Goal: Information Seeking & Learning: Learn about a topic

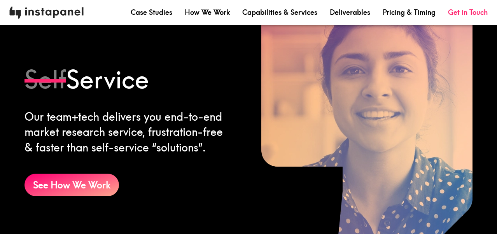
scroll to position [494, 0]
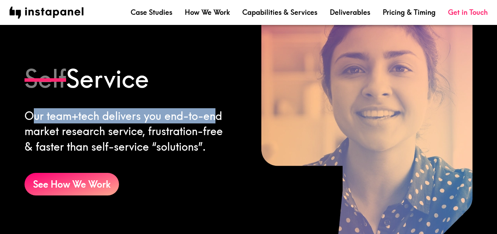
drag, startPoint x: 33, startPoint y: 115, endPoint x: 219, endPoint y: 112, distance: 185.9
click at [219, 112] on div "Our team+tech delivers you end-to-end market research service, frustration-free…" at bounding box center [127, 131] width 206 height 46
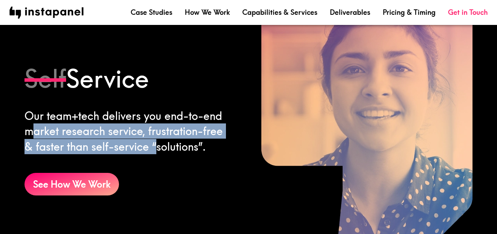
drag, startPoint x: 31, startPoint y: 126, endPoint x: 164, endPoint y: 140, distance: 134.1
click at [164, 140] on div "Our team+tech delivers you end-to-end market research service, frustration-free…" at bounding box center [127, 131] width 206 height 46
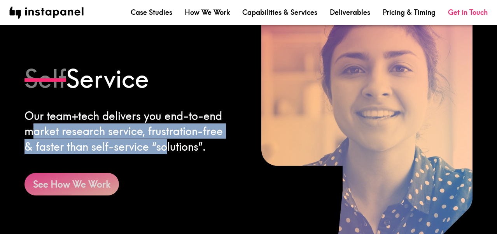
click at [92, 186] on link "See How We Work" at bounding box center [71, 184] width 94 height 23
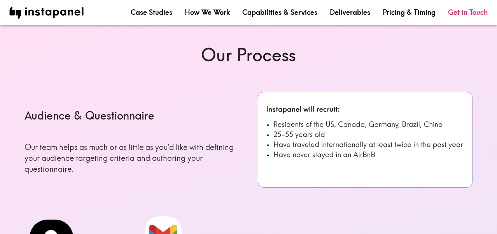
scroll to position [285, 0]
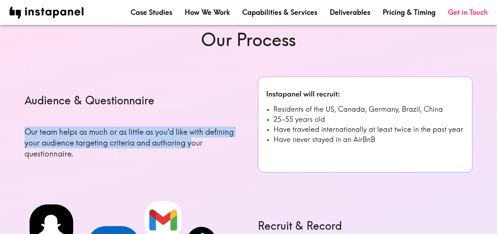
drag, startPoint x: 25, startPoint y: 133, endPoint x: 192, endPoint y: 145, distance: 167.6
click at [192, 145] on p "Our team helps as much or as little as you’d like with defining your audience t…" at bounding box center [131, 142] width 215 height 33
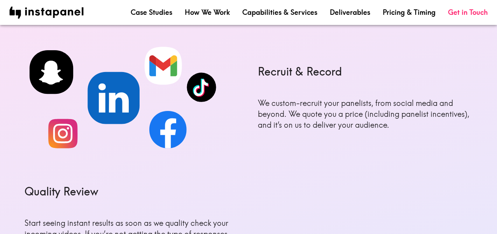
scroll to position [441, 0]
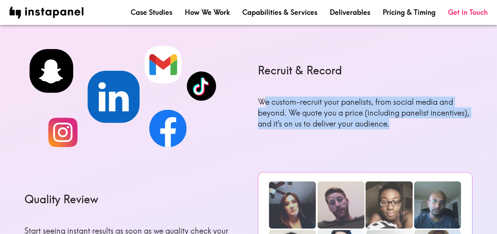
drag, startPoint x: 266, startPoint y: 102, endPoint x: 400, endPoint y: 125, distance: 135.7
click at [400, 125] on p "We custom-recruit your panelists, from social media and beyond. We quote you a …" at bounding box center [365, 112] width 215 height 33
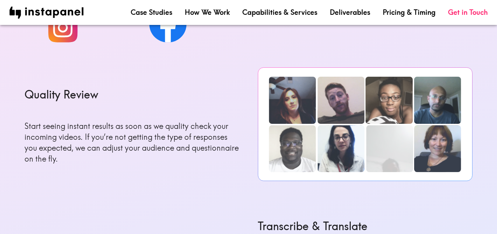
scroll to position [547, 0]
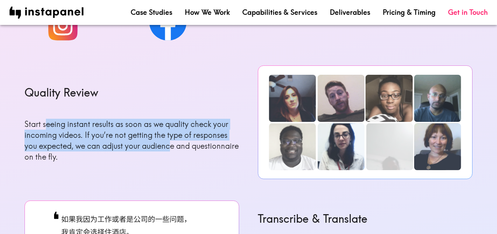
drag, startPoint x: 44, startPoint y: 126, endPoint x: 182, endPoint y: 143, distance: 139.1
click at [180, 143] on p "Start seeing instant results as soon as we quality check your incoming videos. …" at bounding box center [131, 141] width 215 height 44
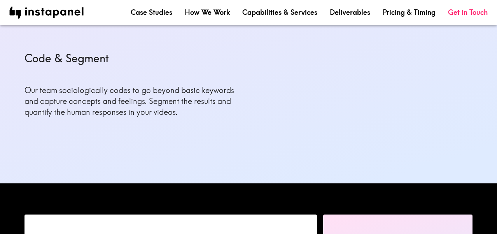
scroll to position [827, 0]
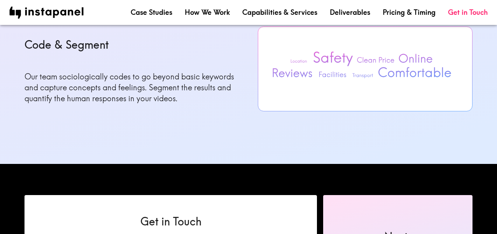
click at [107, 79] on p "Our team sociologically codes to go beyond basic keywords and capture concepts …" at bounding box center [131, 87] width 215 height 33
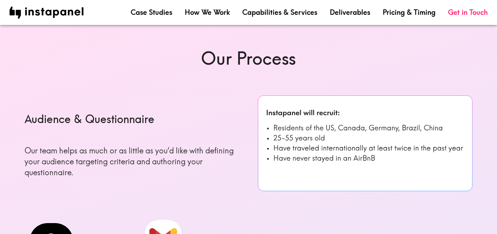
scroll to position [269, 0]
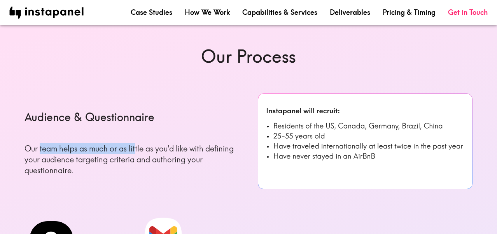
drag, startPoint x: 39, startPoint y: 149, endPoint x: 137, endPoint y: 152, distance: 98.0
click at [136, 152] on p "Our team helps as much or as little as you’d like with defining your audience t…" at bounding box center [131, 159] width 215 height 33
click at [344, 17] on nav "Case Studies How We Work Capabilities & Services Deliverables Pricing & Timing …" at bounding box center [248, 13] width 478 height 12
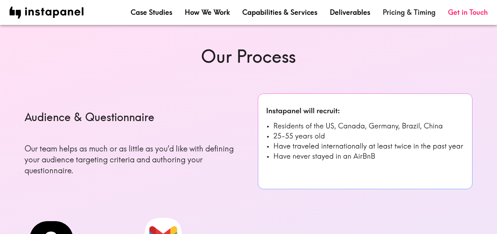
click at [404, 17] on link "Pricing & Timing" at bounding box center [409, 12] width 53 height 10
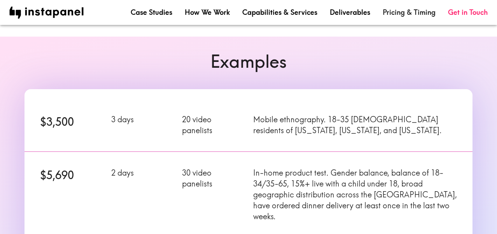
scroll to position [83, 0]
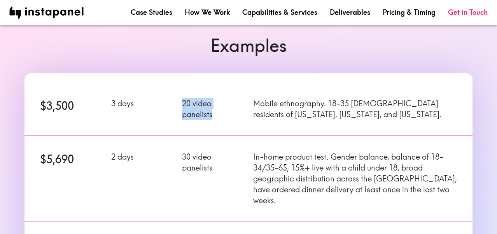
drag, startPoint x: 175, startPoint y: 103, endPoint x: 216, endPoint y: 115, distance: 43.2
click at [217, 115] on div "20 video panelists" at bounding box center [208, 104] width 71 height 31
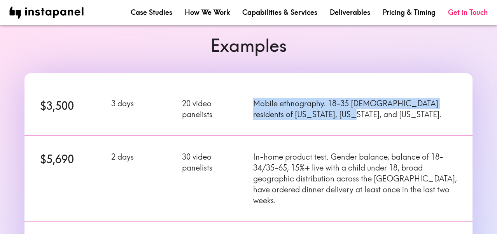
drag, startPoint x: 250, startPoint y: 103, endPoint x: 341, endPoint y: 117, distance: 92.7
click at [341, 117] on div "Mobile ethnography. 18-35 [DEMOGRAPHIC_DATA] residents of [US_STATE], [US_STATE…" at bounding box center [350, 104] width 213 height 31
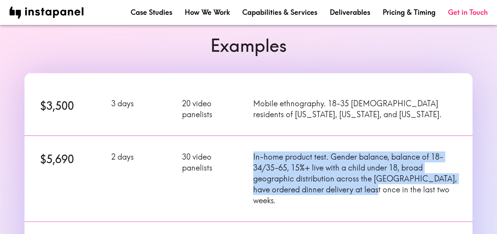
drag, startPoint x: 250, startPoint y: 157, endPoint x: 407, endPoint y: 189, distance: 159.4
click at [405, 189] on div "In-home product test. Gender balance, balance of 18-34/35-65, 15%+ live with a …" at bounding box center [350, 174] width 213 height 64
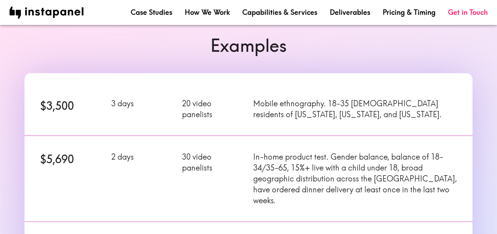
click at [57, 173] on div "$5,690" at bounding box center [66, 174] width 71 height 64
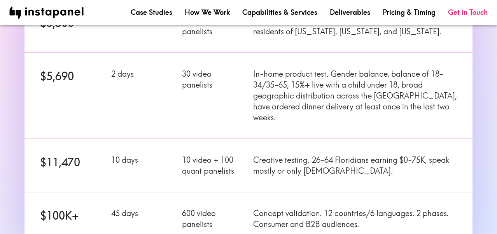
scroll to position [166, 0]
drag, startPoint x: 178, startPoint y: 72, endPoint x: 236, endPoint y: 95, distance: 62.3
click at [236, 95] on div "30 video panelists" at bounding box center [208, 91] width 71 height 64
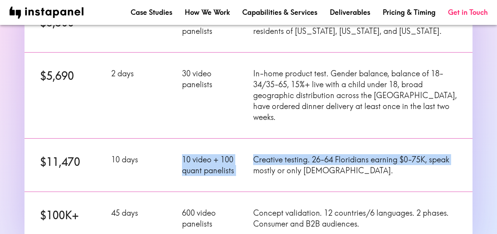
drag, startPoint x: 182, startPoint y: 147, endPoint x: 243, endPoint y: 159, distance: 61.8
click at [243, 159] on p "10 video + 100 quant panelists" at bounding box center [213, 165] width 62 height 22
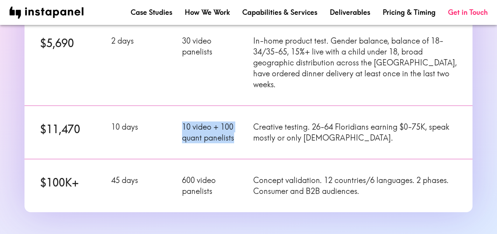
scroll to position [200, 0]
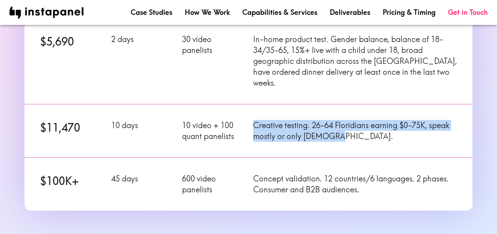
drag, startPoint x: 254, startPoint y: 115, endPoint x: 348, endPoint y: 126, distance: 94.7
click at [348, 126] on p "Creative testing. 26-64 Floridians earning $0-75K, speak mostly or only [DEMOGR…" at bounding box center [355, 131] width 204 height 22
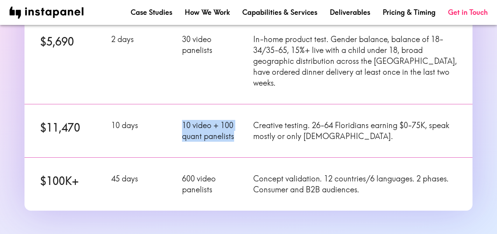
drag, startPoint x: 180, startPoint y: 113, endPoint x: 233, endPoint y: 126, distance: 54.7
click at [233, 126] on div "10 video + 100 quant panelists" at bounding box center [208, 125] width 71 height 31
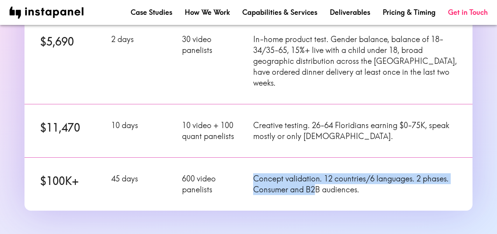
drag, startPoint x: 254, startPoint y: 169, endPoint x: 317, endPoint y: 174, distance: 63.2
click at [317, 174] on p "Concept validation. 12 countries/6 languages. 2 phases. Consumer and B2B audien…" at bounding box center [355, 184] width 204 height 22
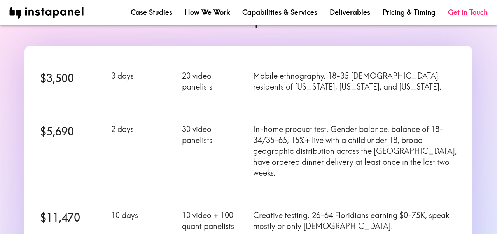
scroll to position [93, 0]
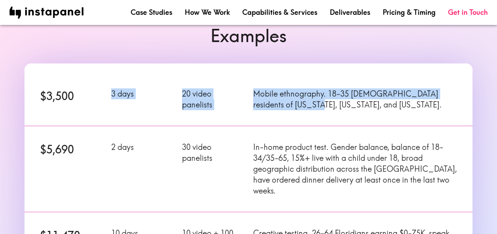
drag, startPoint x: 95, startPoint y: 94, endPoint x: 295, endPoint y: 105, distance: 200.5
click at [295, 105] on div "$3,500 3 days 20 video panelists Mobile ethnography. 18-35 [DEMOGRAPHIC_DATA] r…" at bounding box center [243, 94] width 457 height 62
click at [295, 105] on p "Mobile ethnography. 18-35 [DEMOGRAPHIC_DATA] residents of [US_STATE], [US_STATE…" at bounding box center [355, 99] width 204 height 22
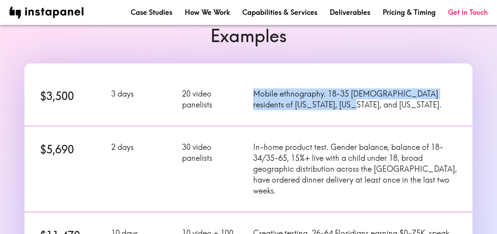
drag, startPoint x: 251, startPoint y: 95, endPoint x: 341, endPoint y: 107, distance: 90.2
click at [341, 107] on div "Mobile ethnography. 18-35 [DEMOGRAPHIC_DATA] residents of [US_STATE], [US_STATE…" at bounding box center [350, 94] width 213 height 31
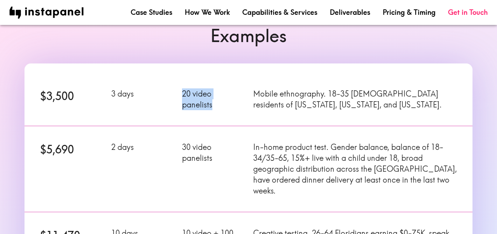
drag, startPoint x: 178, startPoint y: 93, endPoint x: 222, endPoint y: 108, distance: 46.6
click at [222, 108] on div "20 video panelists" at bounding box center [208, 94] width 71 height 31
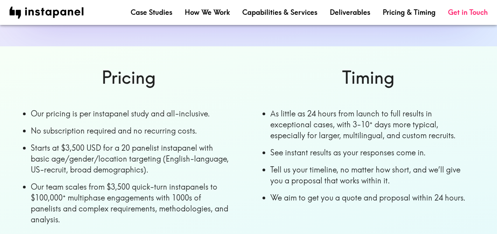
scroll to position [386, 0]
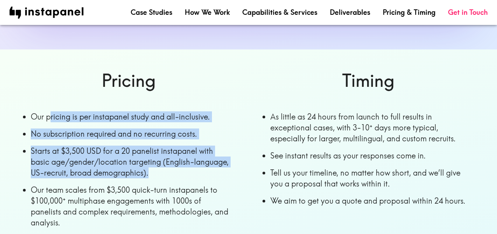
drag, startPoint x: 49, startPoint y: 109, endPoint x: 168, endPoint y: 166, distance: 131.3
click at [168, 166] on ul "Pricing Our pricing is per instapanel study and all-inclusive. No subscription …" at bounding box center [113, 135] width 240 height 197
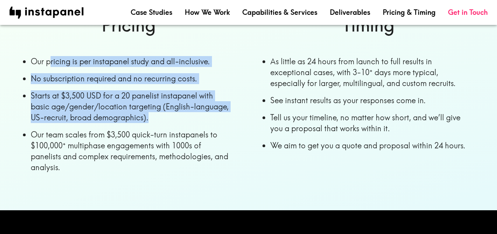
scroll to position [442, 0]
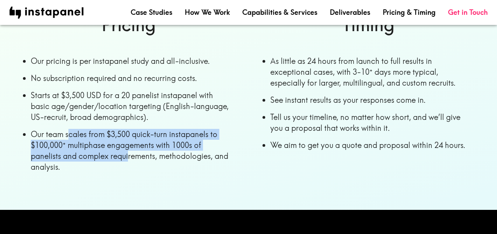
drag, startPoint x: 69, startPoint y: 127, endPoint x: 127, endPoint y: 148, distance: 61.5
click at [127, 148] on li "Our team scales from $3,500 quick-turn instapanels to $100,000ᐩ multiphase enga…" at bounding box center [132, 151] width 202 height 44
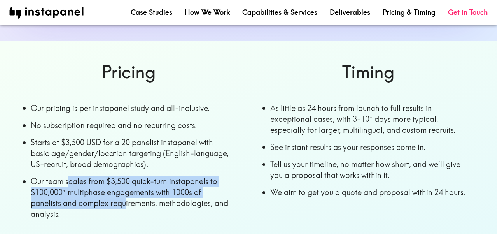
scroll to position [392, 0]
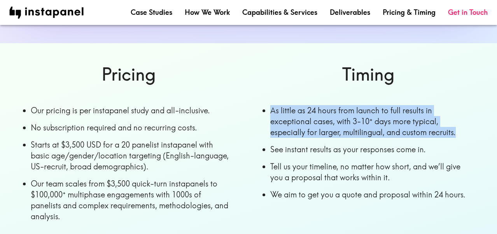
drag, startPoint x: 269, startPoint y: 99, endPoint x: 456, endPoint y: 126, distance: 189.7
click at [456, 126] on ul "Timing As little as 24 hours from launch to full results in exceptional cases, …" at bounding box center [353, 129] width 240 height 197
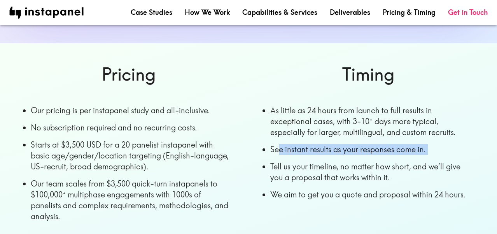
drag, startPoint x: 279, startPoint y: 138, endPoint x: 429, endPoint y: 145, distance: 150.2
click at [429, 145] on ul "Timing As little as 24 hours from launch to full results in exceptional cases, …" at bounding box center [353, 129] width 240 height 197
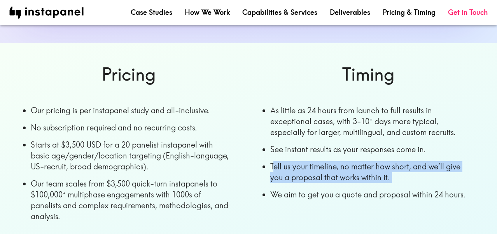
drag, startPoint x: 272, startPoint y: 155, endPoint x: 431, endPoint y: 174, distance: 160.5
click at [431, 174] on ul "Timing As little as 24 hours from launch to full results in exceptional cases, …" at bounding box center [353, 129] width 240 height 197
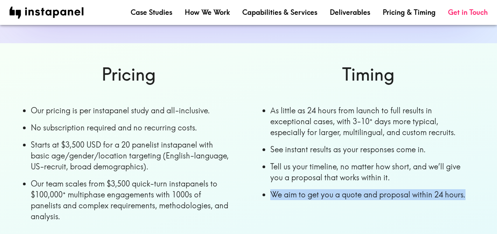
drag, startPoint x: 268, startPoint y: 185, endPoint x: 453, endPoint y: 191, distance: 185.2
click at [453, 191] on ul "Timing As little as 24 hours from launch to full results in exceptional cases, …" at bounding box center [353, 129] width 240 height 197
